Goal: Check status

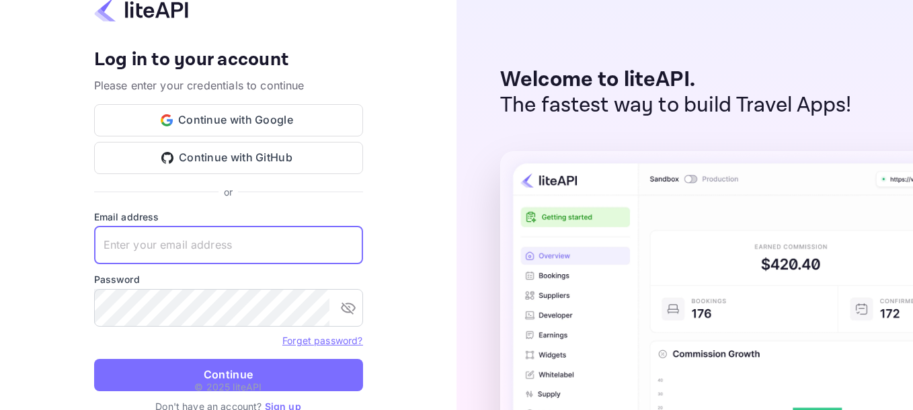
click at [231, 251] on input "text" at bounding box center [228, 246] width 269 height 38
click at [219, 247] on input "text" at bounding box center [228, 246] width 269 height 38
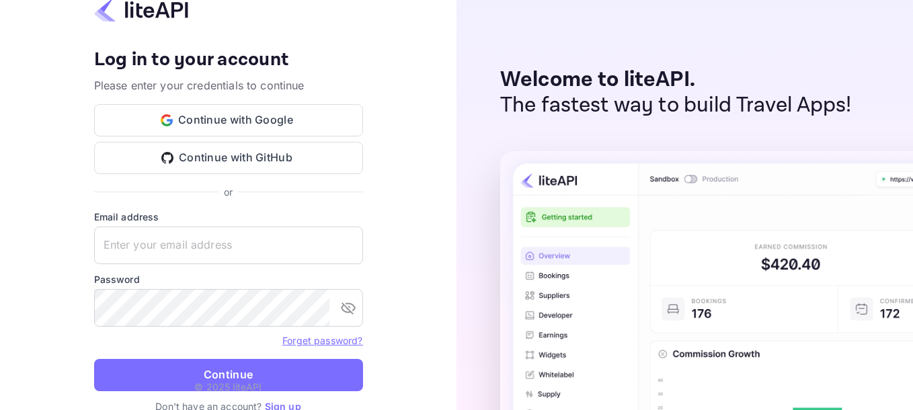
click at [423, 195] on div "Your account has been created successfully, a confirmation link has been sent t…" at bounding box center [228, 205] width 456 height 410
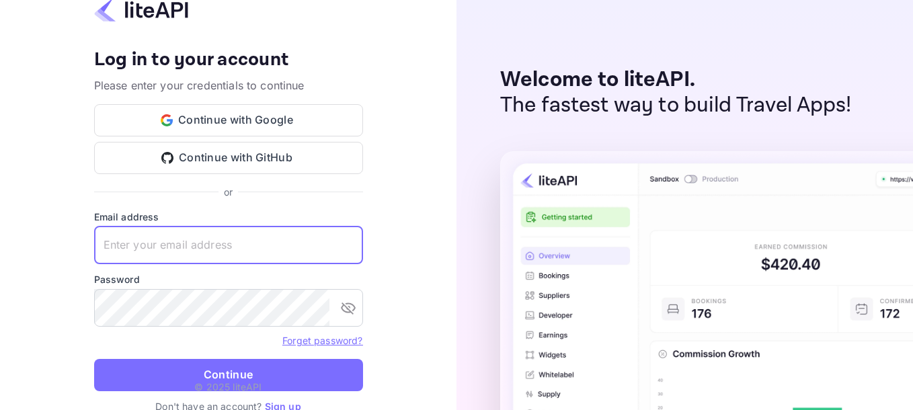
click at [203, 247] on input "text" at bounding box center [228, 246] width 269 height 38
type input "yahav@skygini.com"
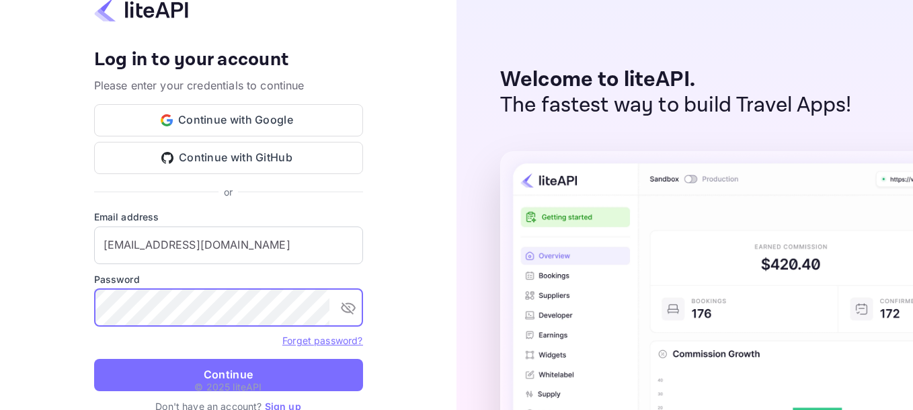
click at [202, 384] on p "© 2025 liteAPI" at bounding box center [227, 387] width 67 height 14
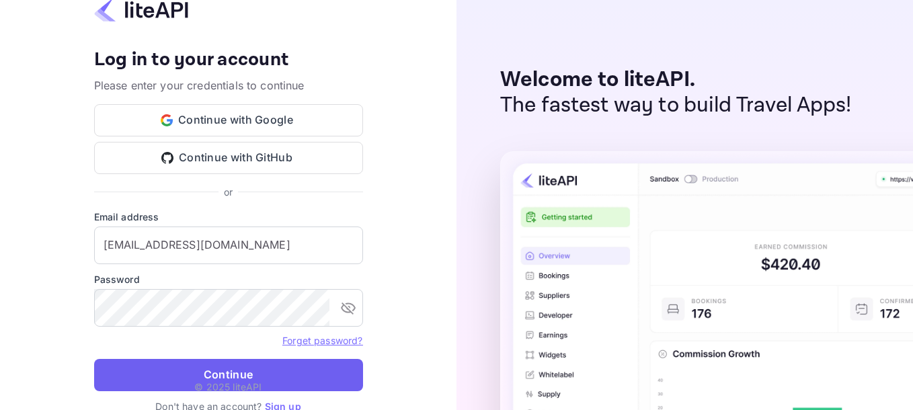
click at [204, 379] on button "Continue" at bounding box center [228, 375] width 269 height 32
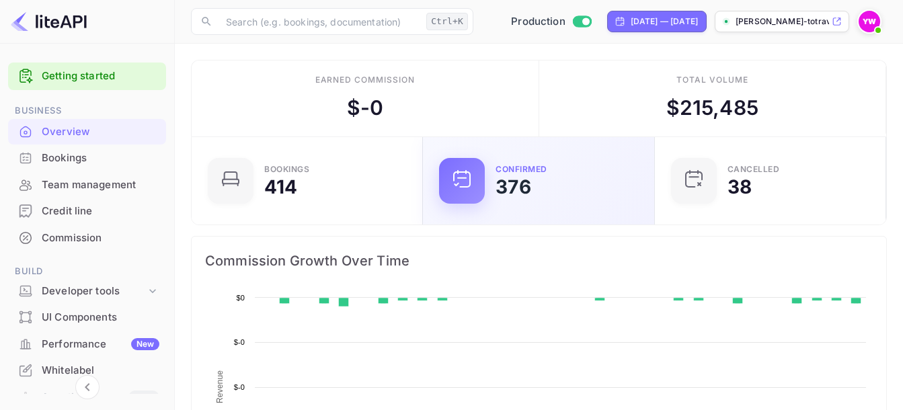
scroll to position [208, 214]
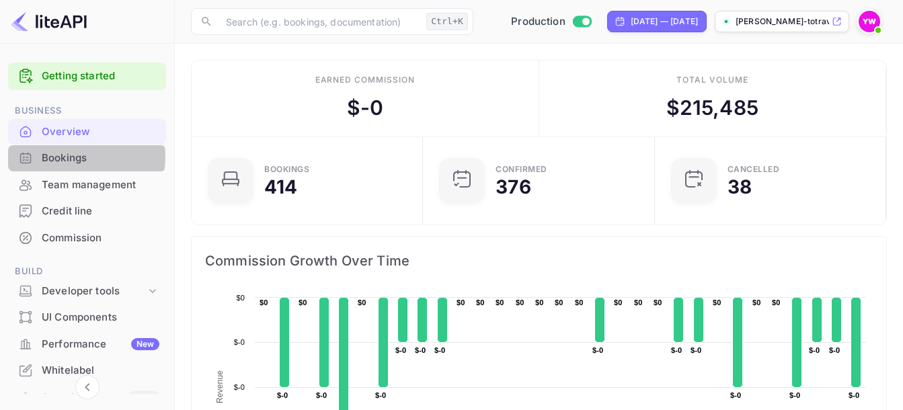
click at [74, 155] on div "Bookings" at bounding box center [101, 158] width 118 height 15
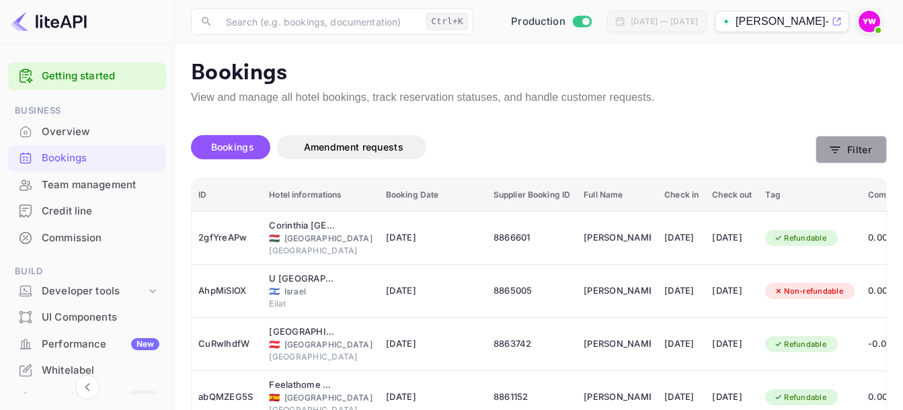
click at [872, 151] on button "Filter" at bounding box center [850, 150] width 71 height 28
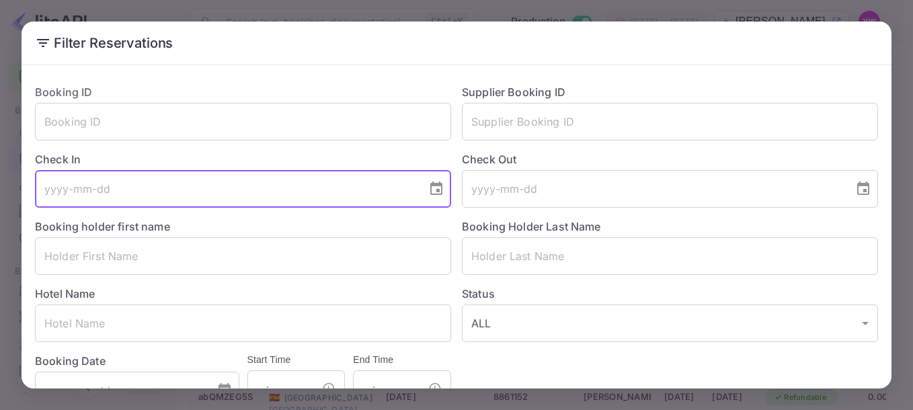
click at [126, 194] on input "tel" at bounding box center [226, 189] width 382 height 38
type input "[DATE]"
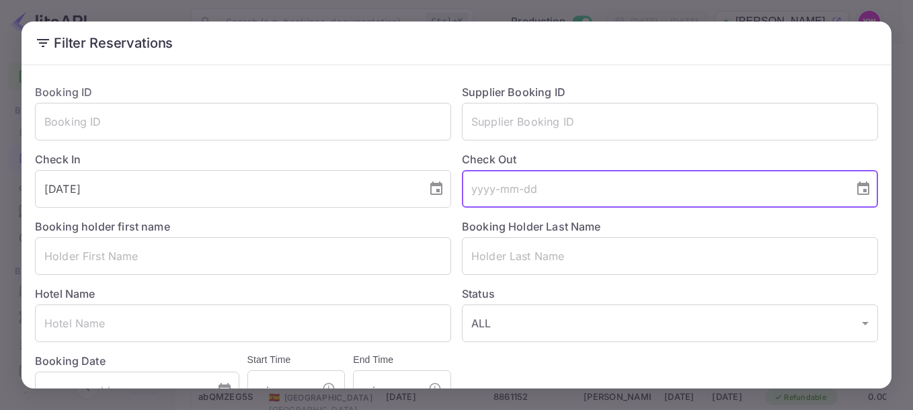
click at [593, 192] on input "tel" at bounding box center [653, 189] width 382 height 38
type input "[DATE]"
click at [209, 268] on input "text" at bounding box center [243, 256] width 416 height 38
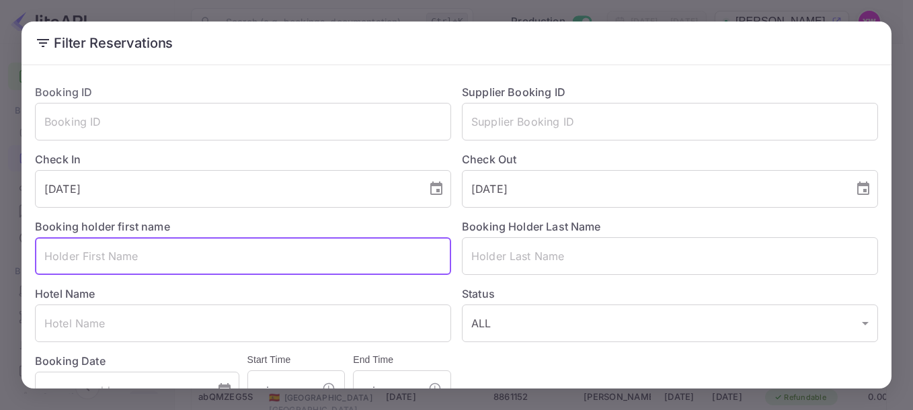
paste input "[PERSON_NAME]"
drag, startPoint x: 185, startPoint y: 258, endPoint x: 107, endPoint y: 259, distance: 78.0
click at [107, 259] on input "[PERSON_NAME]" at bounding box center [243, 256] width 416 height 38
type input "[PERSON_NAME]"
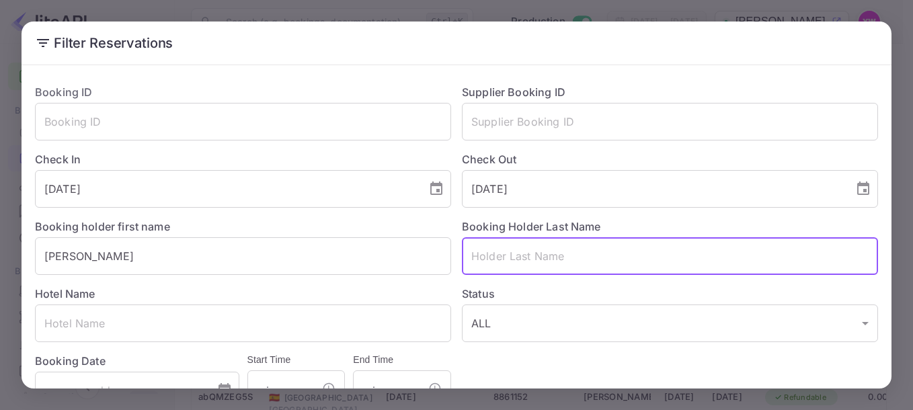
click at [492, 259] on input "text" at bounding box center [670, 256] width 416 height 38
paste input "[PERSON_NAME]"
drag, startPoint x: 525, startPoint y: 257, endPoint x: 440, endPoint y: 260, distance: 85.4
click at [440, 260] on div "Booking ID ​ Supplier Booking ID ​ Check In [DATE] ​ Check Out [DATE] ​ Booking…" at bounding box center [451, 241] width 854 height 336
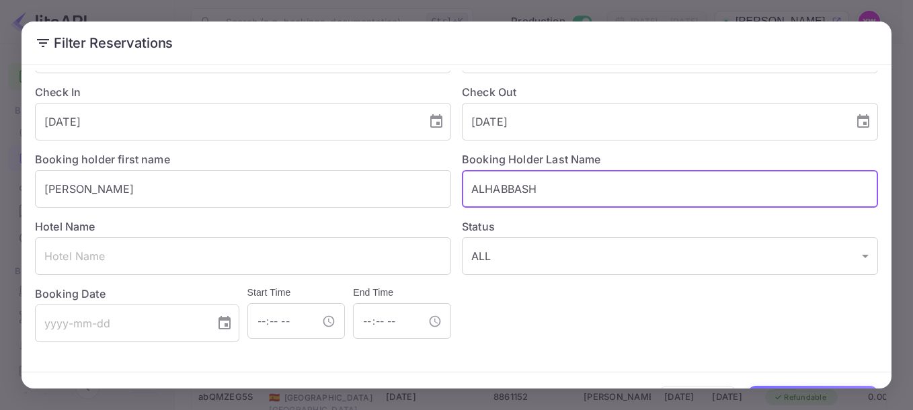
scroll to position [107, 0]
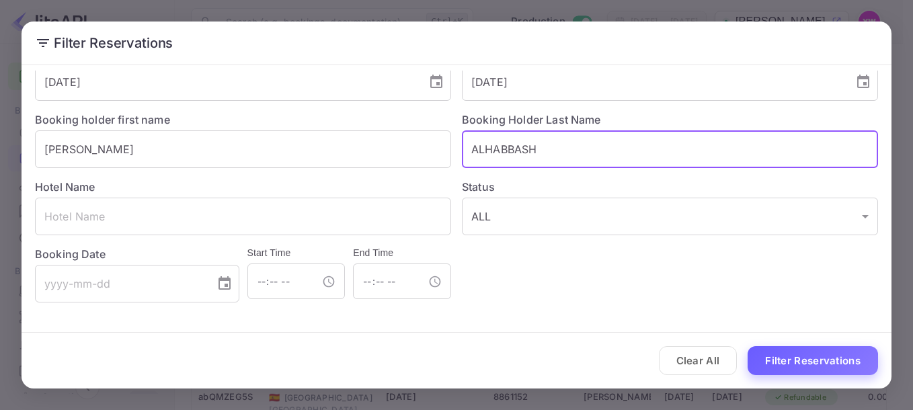
type input "ALHABBASH"
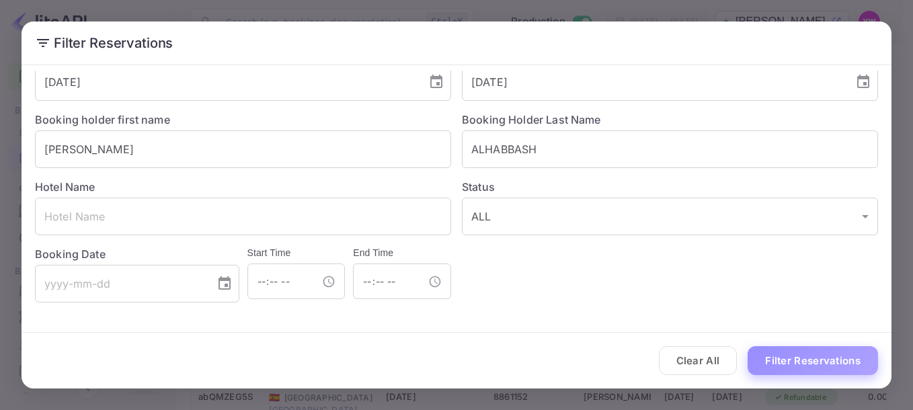
click at [787, 360] on button "Filter Reservations" at bounding box center [812, 360] width 130 height 29
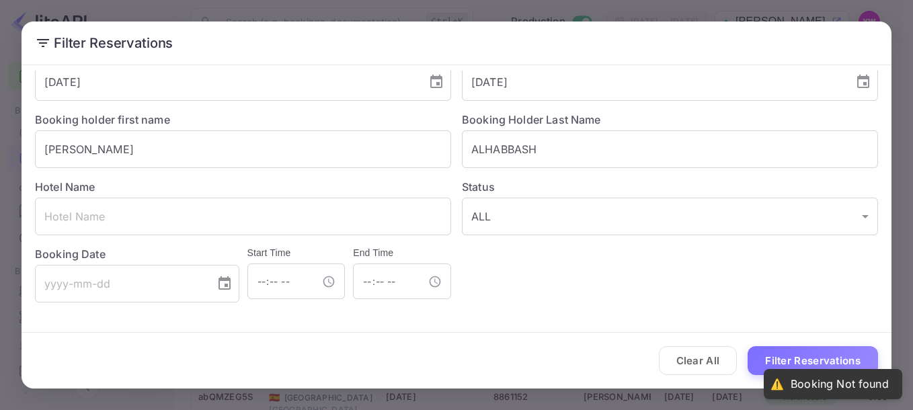
drag, startPoint x: 888, startPoint y: 380, endPoint x: 784, endPoint y: 386, distance: 103.7
click at [784, 386] on div "⚠️ Booking Not found" at bounding box center [833, 384] width 138 height 30
